Goal: Check status: Check status

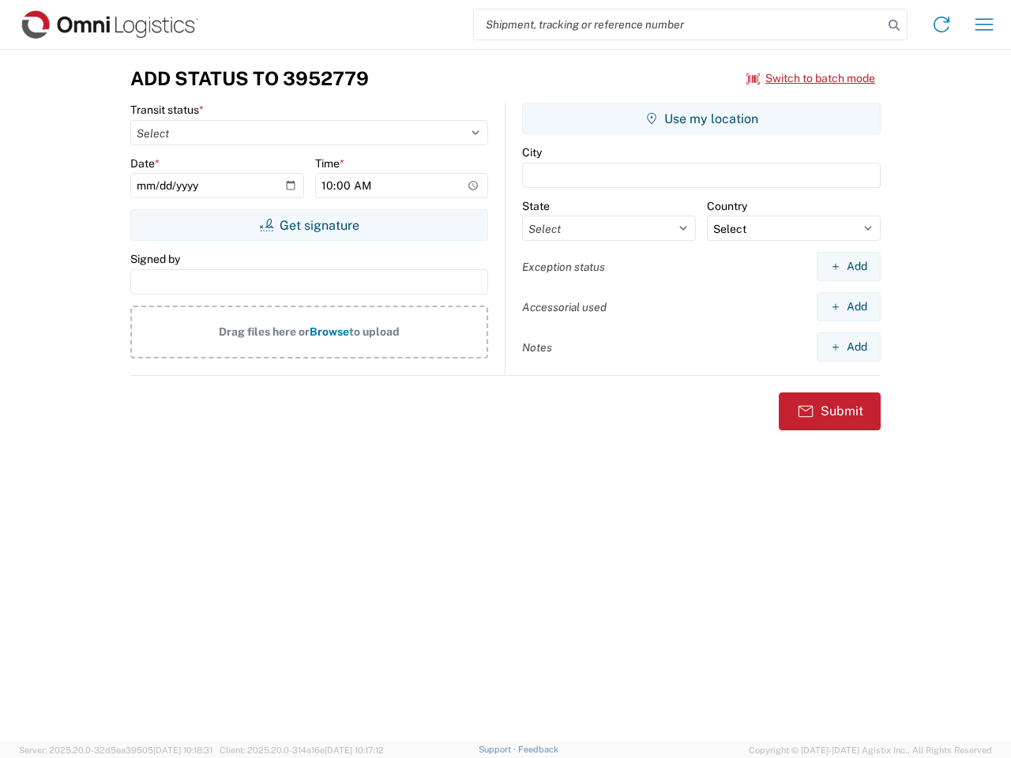
click at [678, 24] on input "search" at bounding box center [678, 24] width 409 height 30
click at [894, 25] on icon at bounding box center [894, 25] width 22 height 22
click at [941, 24] on icon at bounding box center [941, 24] width 25 height 25
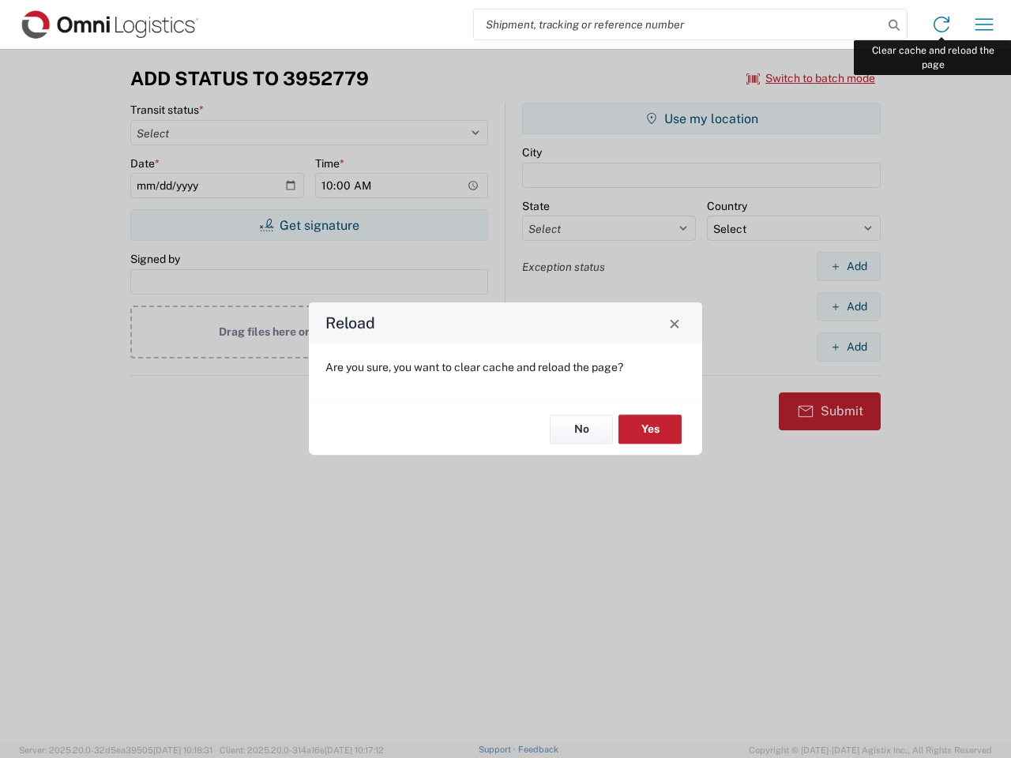
click at [984, 24] on div "Reload Are you sure, you want to clear cache and reload the page? No Yes" at bounding box center [505, 379] width 1011 height 758
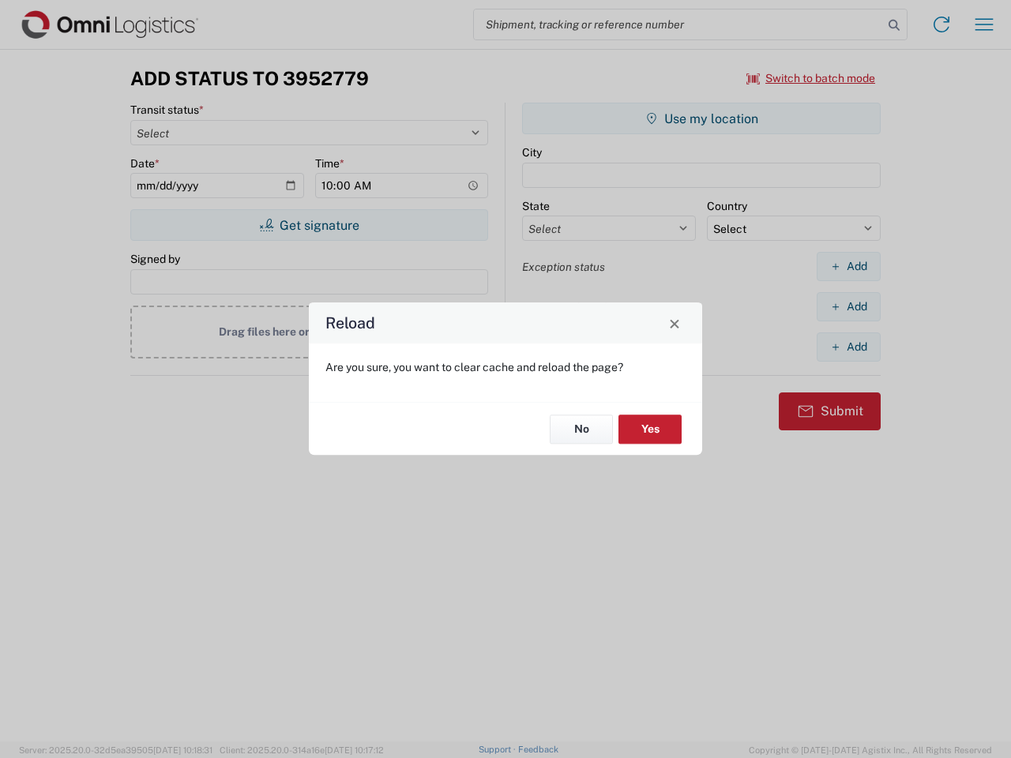
click at [811, 78] on div "Reload Are you sure, you want to clear cache and reload the page? No Yes" at bounding box center [505, 379] width 1011 height 758
click at [309, 225] on div "Reload Are you sure, you want to clear cache and reload the page? No Yes" at bounding box center [505, 379] width 1011 height 758
click at [701, 118] on div "Reload Are you sure, you want to clear cache and reload the page? No Yes" at bounding box center [505, 379] width 1011 height 758
click at [848, 266] on div "Reload Are you sure, you want to clear cache and reload the page? No Yes" at bounding box center [505, 379] width 1011 height 758
click at [848, 306] on div "Reload Are you sure, you want to clear cache and reload the page? No Yes" at bounding box center [505, 379] width 1011 height 758
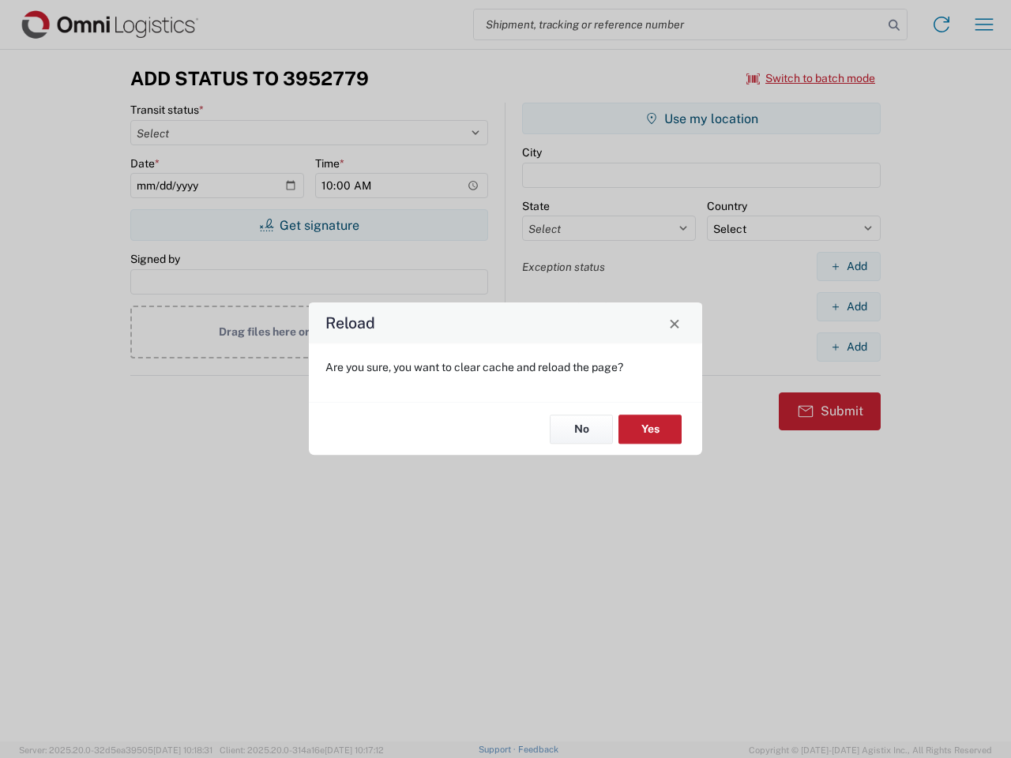
click at [848, 347] on div "Reload Are you sure, you want to clear cache and reload the page? No Yes" at bounding box center [505, 379] width 1011 height 758
